Goal: Find specific page/section: Find specific page/section

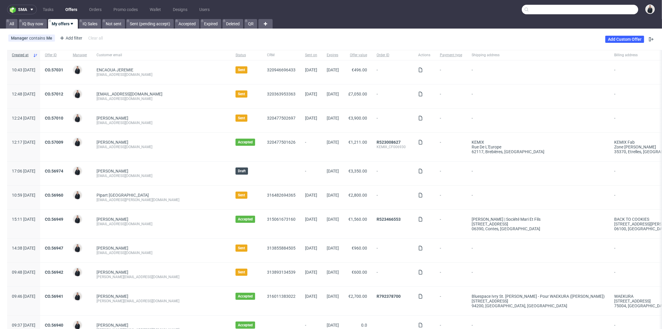
click at [600, 10] on input "text" at bounding box center [580, 10] width 116 height 10
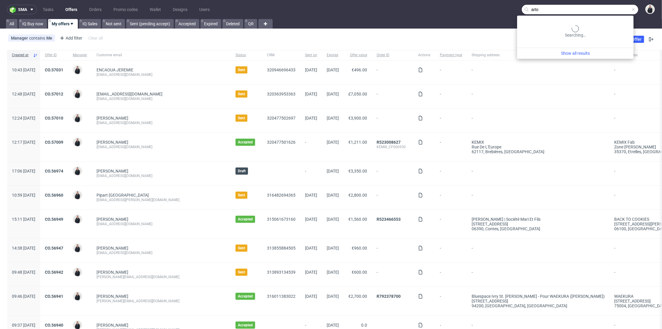
type input "arto"
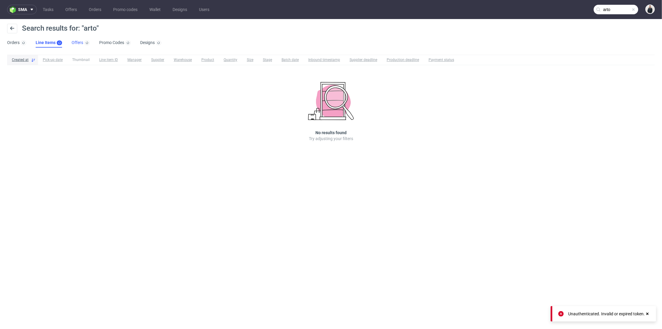
click at [81, 44] on link "Offers" at bounding box center [81, 43] width 18 height 10
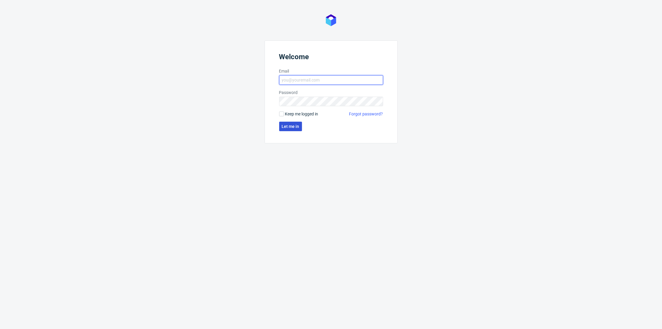
type input "adrian.margula@packhelp.com"
click at [296, 127] on span "Let me in" at bounding box center [291, 126] width 18 height 4
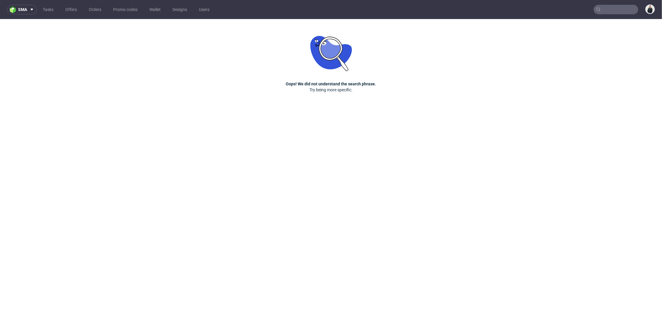
click at [604, 10] on input "text" at bounding box center [616, 10] width 45 height 10
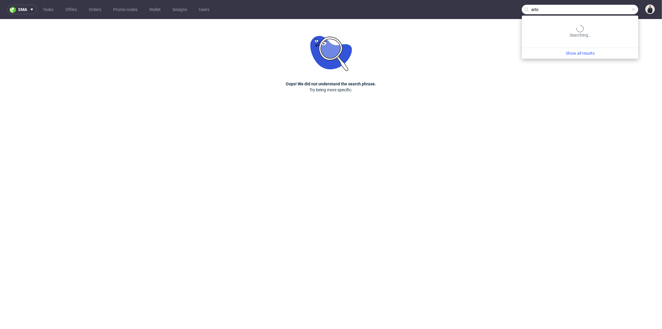
type input "arto"
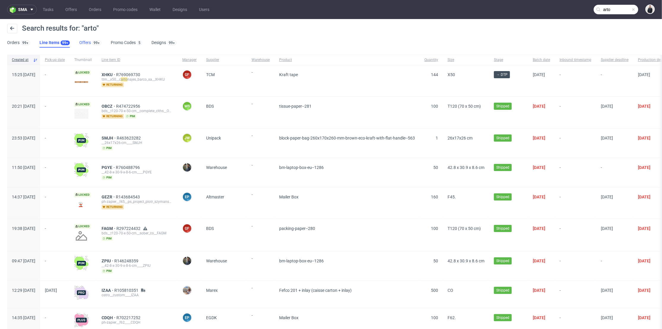
click at [85, 40] on link "Offers 99+" at bounding box center [90, 43] width 22 height 10
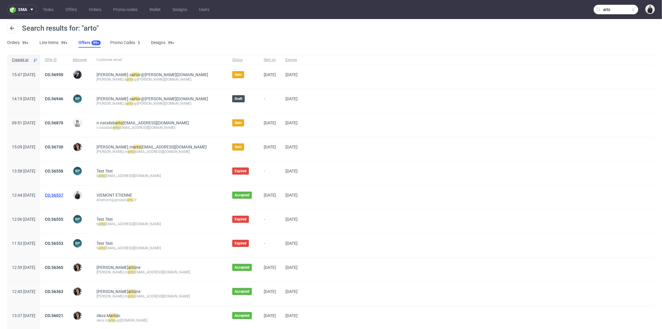
click at [63, 194] on link "CO.56557" at bounding box center [54, 195] width 18 height 5
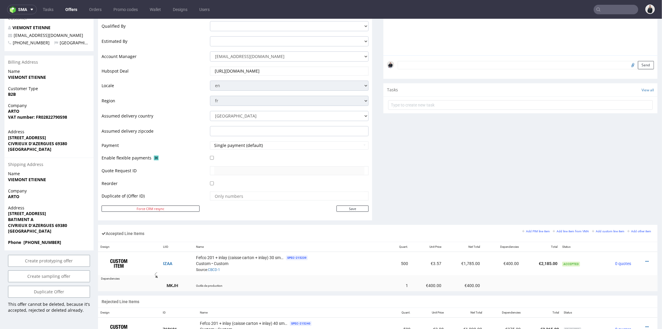
scroll to position [198, 0]
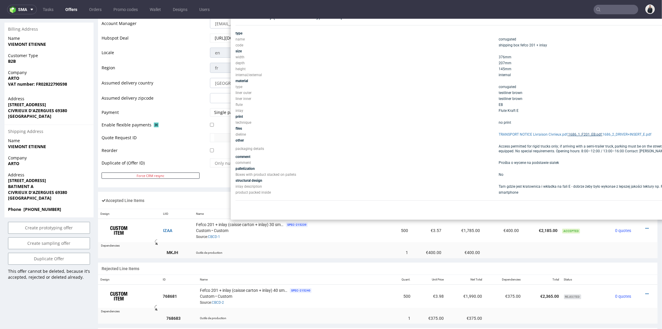
click at [587, 132] on link "1686_1_F201_EB.pdf" at bounding box center [585, 134] width 34 height 4
click at [617, 131] on td "TRANSPORT NOTICE Livraison Civrieux.pdf , 1686_1_F201_EB.pdf , 1686_2_DRIVER+IN…" at bounding box center [628, 134] width 262 height 6
click at [618, 132] on link "1686_2_DRIVER+INSERT_E.pdf" at bounding box center [627, 134] width 49 height 4
